Goal: Check status: Check status

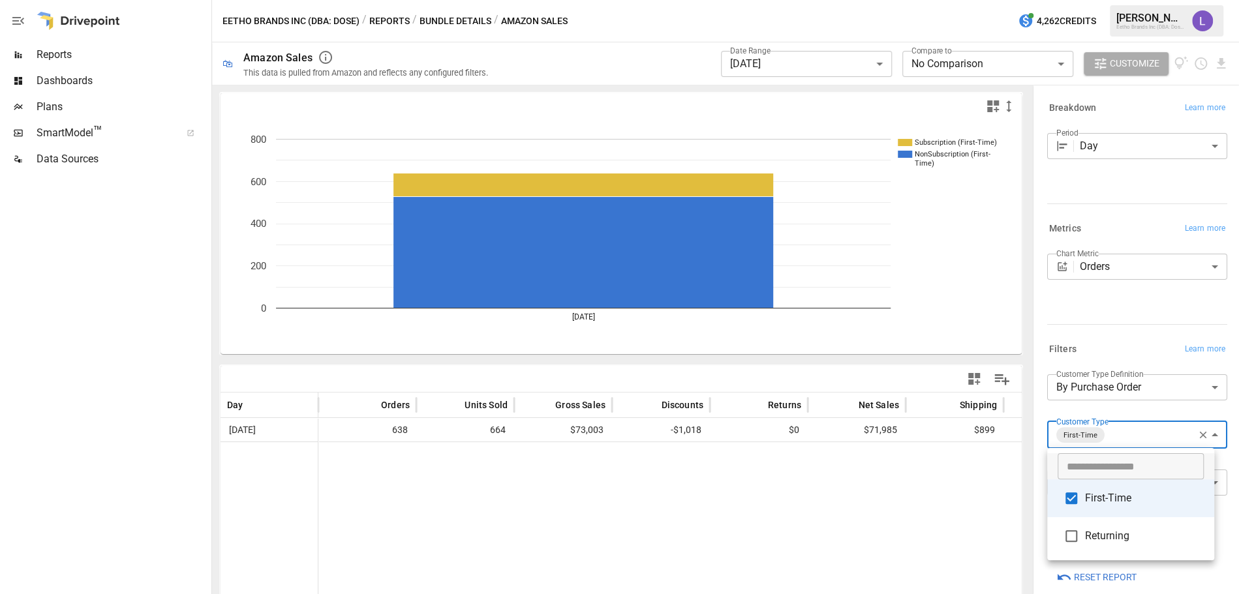
click at [815, 67] on div at bounding box center [619, 297] width 1239 height 594
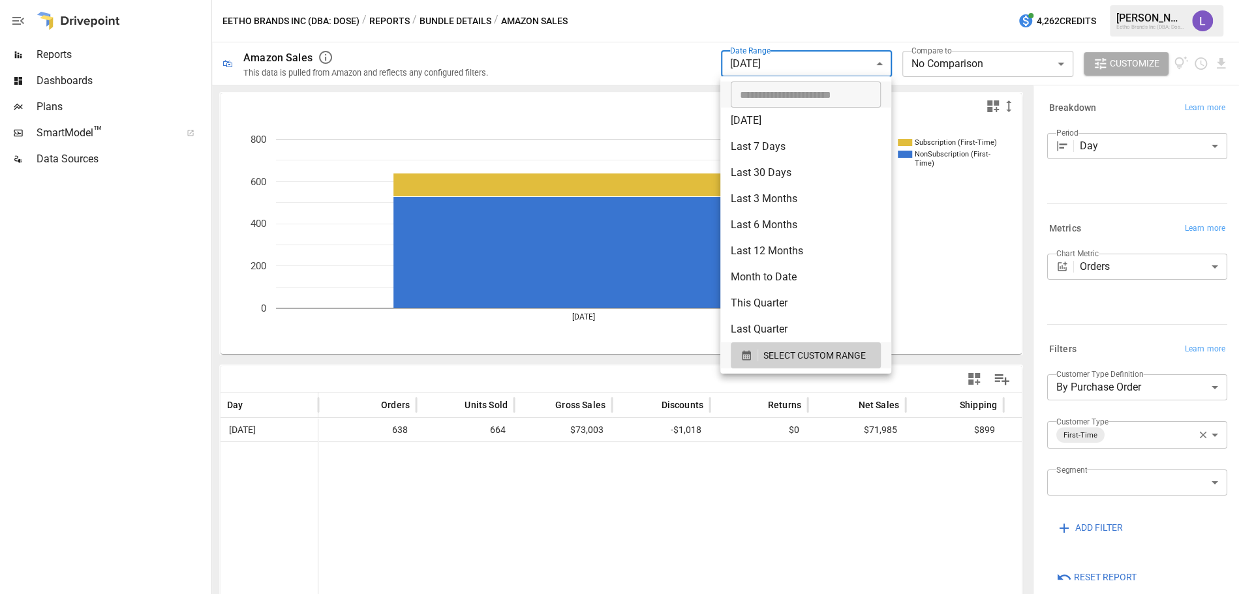
click at [814, 0] on body "**********" at bounding box center [619, 0] width 1239 height 0
click at [795, 348] on span "SELECT CUSTOM RANGE" at bounding box center [814, 356] width 102 height 16
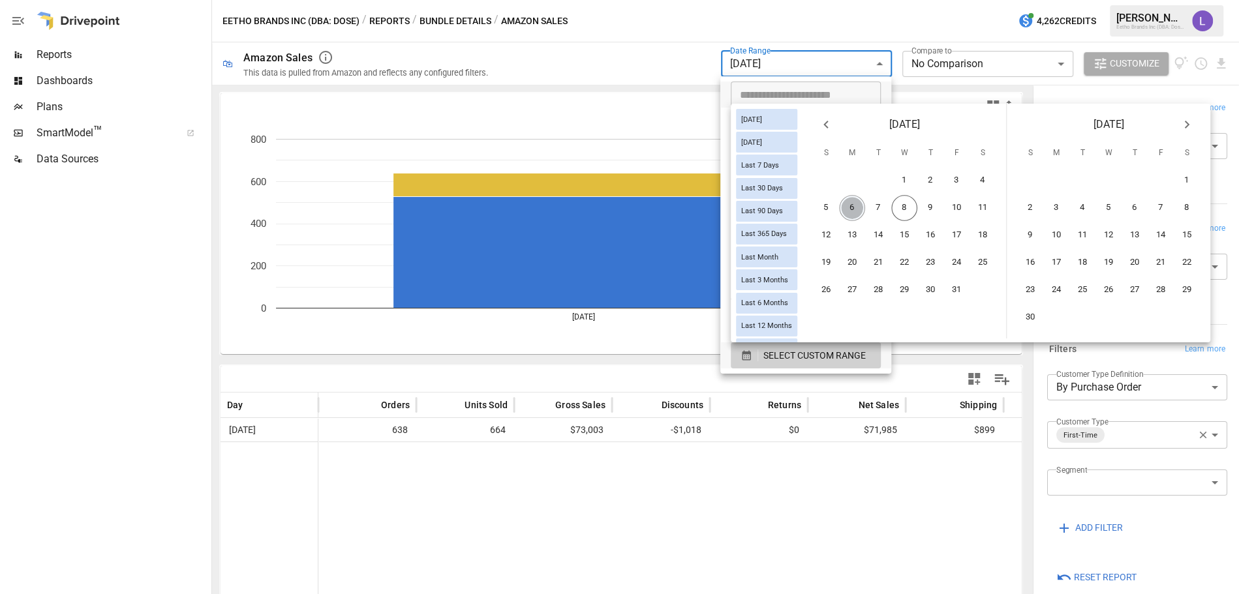
click at [863, 209] on button "6" at bounding box center [852, 208] width 26 height 26
click at [885, 208] on button "7" at bounding box center [878, 208] width 26 height 26
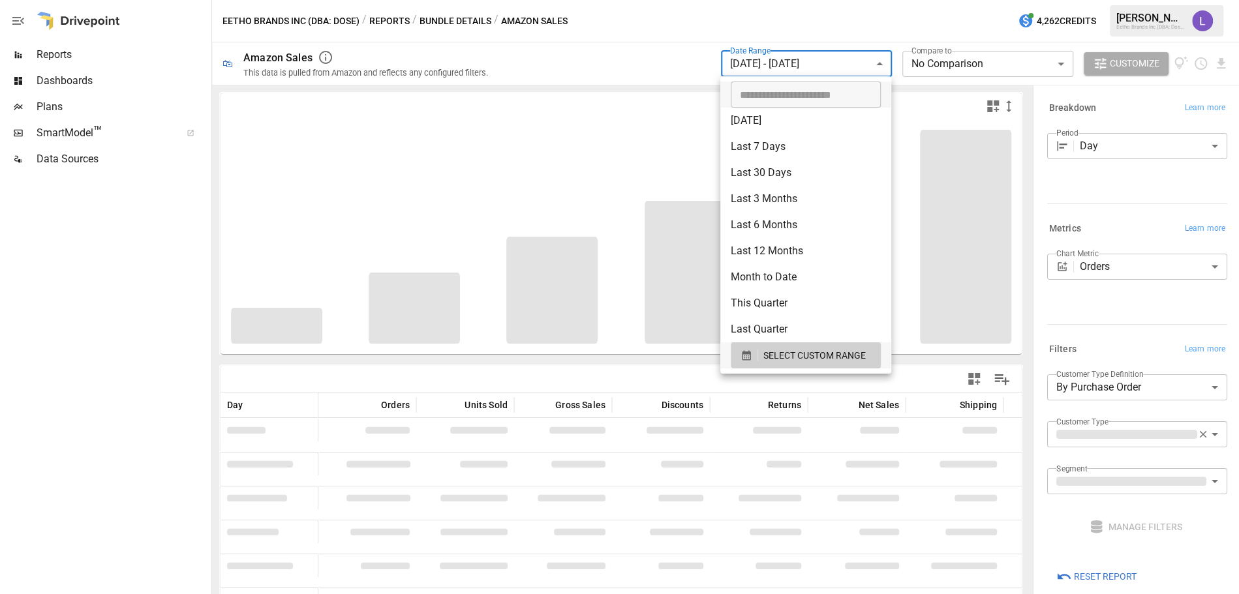
click at [657, 63] on div at bounding box center [619, 297] width 1239 height 594
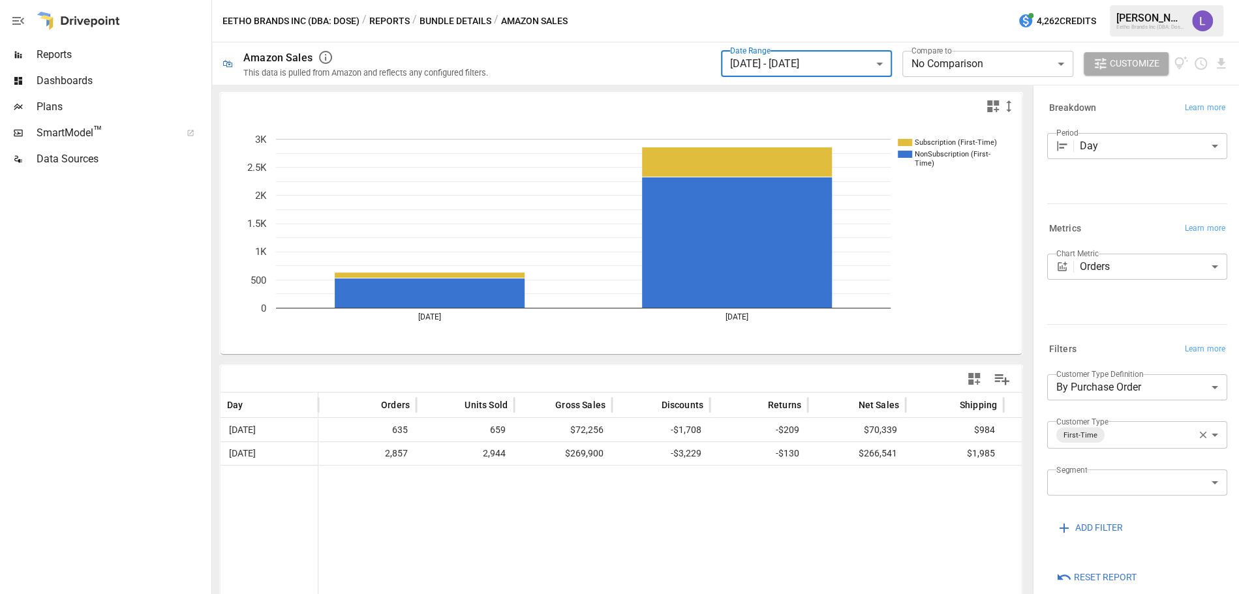
click at [1200, 432] on icon "button" at bounding box center [1203, 435] width 7 height 7
